Goal: Find specific page/section: Find specific page/section

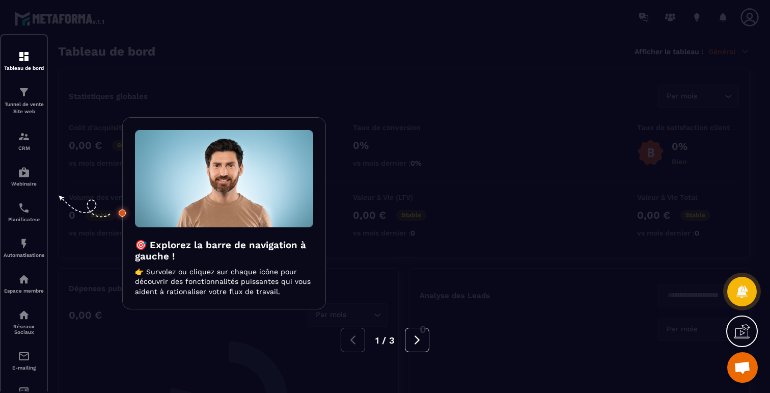
scroll to position [1842, 0]
click at [266, 63] on div at bounding box center [385, 196] width 770 height 393
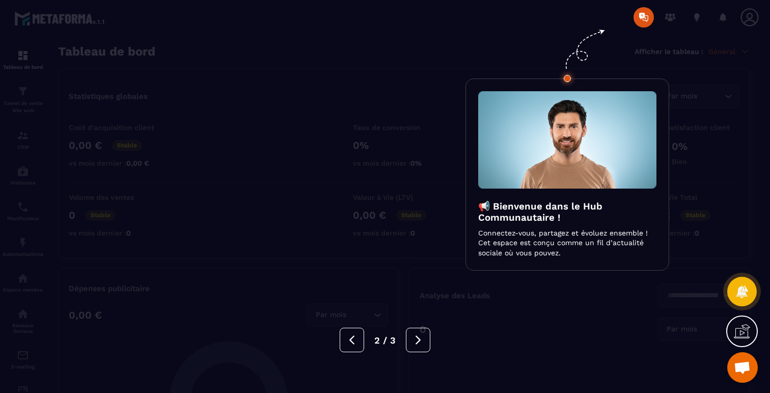
click at [266, 63] on div at bounding box center [385, 196] width 770 height 393
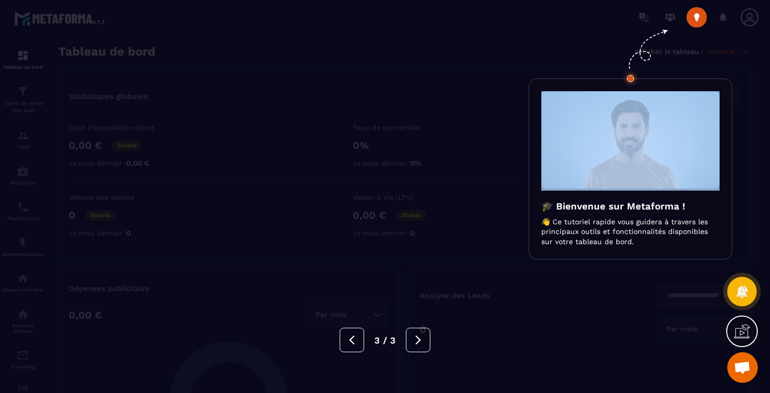
click at [266, 63] on div at bounding box center [385, 196] width 770 height 393
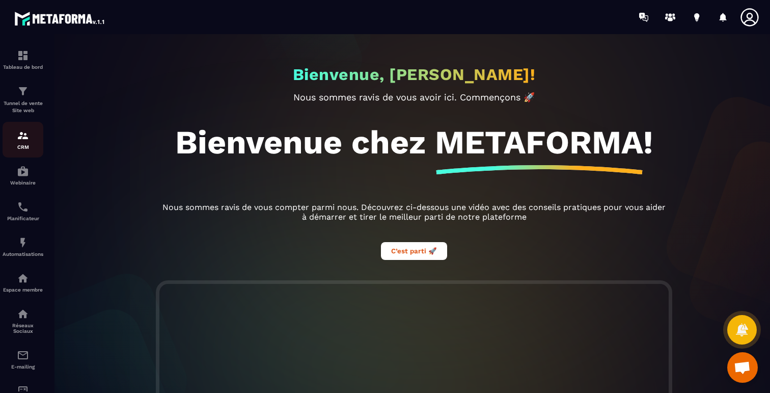
click at [18, 141] on img at bounding box center [23, 135] width 12 height 12
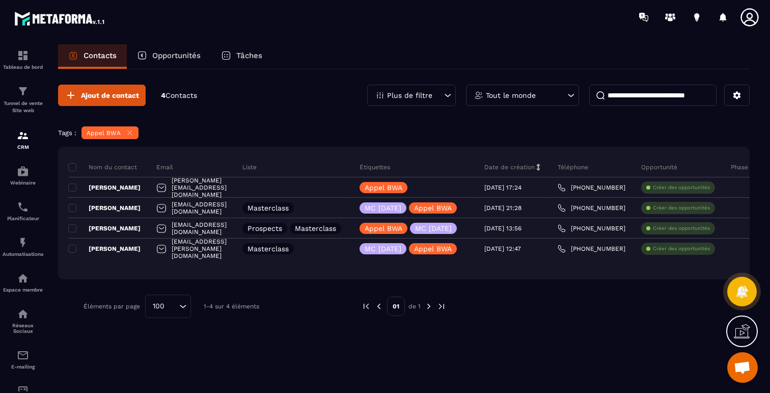
click at [127, 135] on icon at bounding box center [130, 133] width 8 height 8
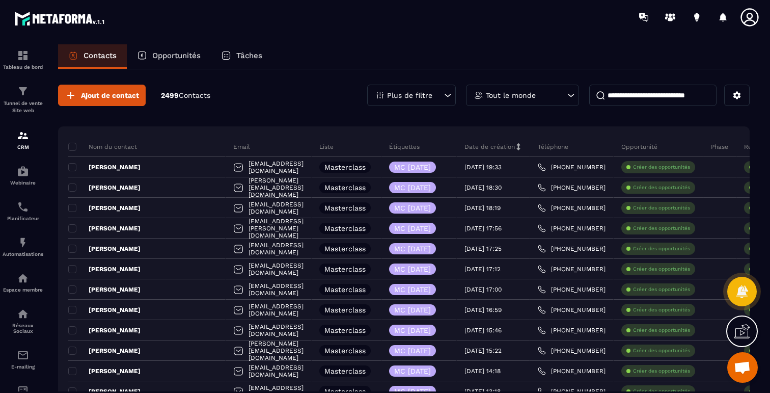
click at [440, 90] on div "Plus de filtre" at bounding box center [411, 95] width 89 height 21
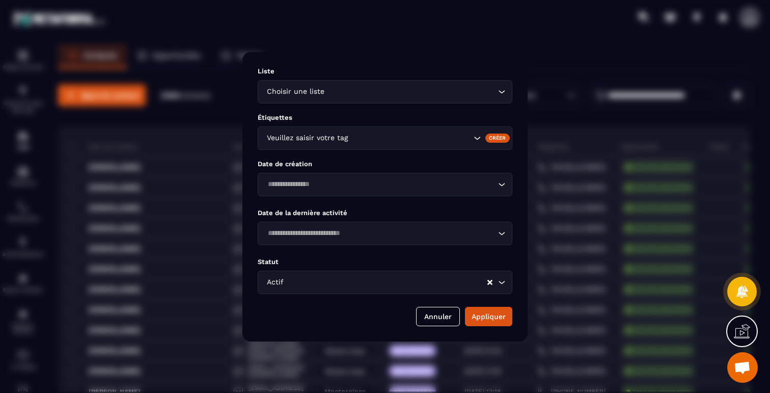
click at [416, 184] on input "Search for option" at bounding box center [379, 184] width 231 height 11
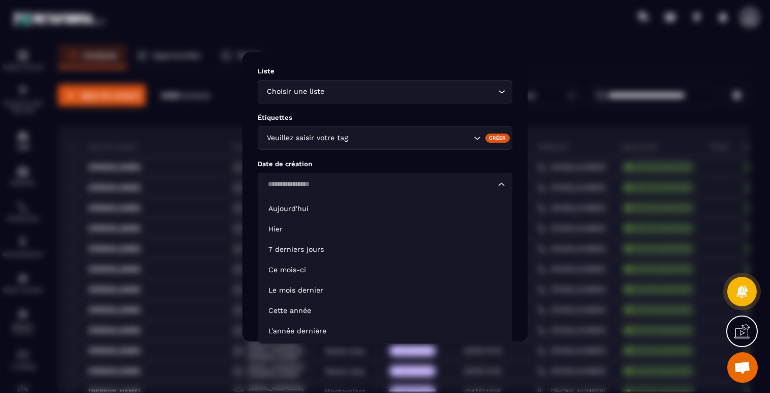
click at [386, 137] on input "Search for option" at bounding box center [410, 137] width 121 height 11
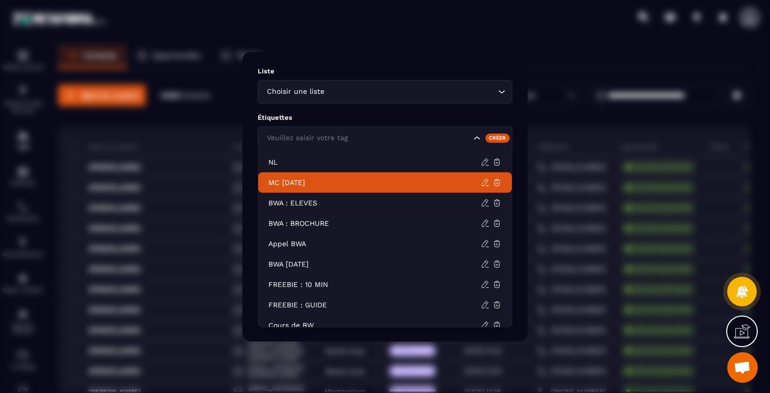
click at [336, 181] on p "MC [DATE]" at bounding box center [374, 182] width 212 height 10
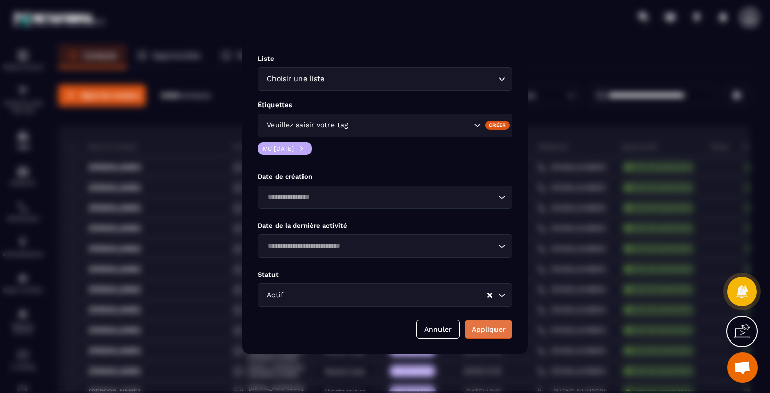
click at [485, 323] on button "Appliquer" at bounding box center [488, 328] width 47 height 19
